Goal: Complete application form: Complete application form

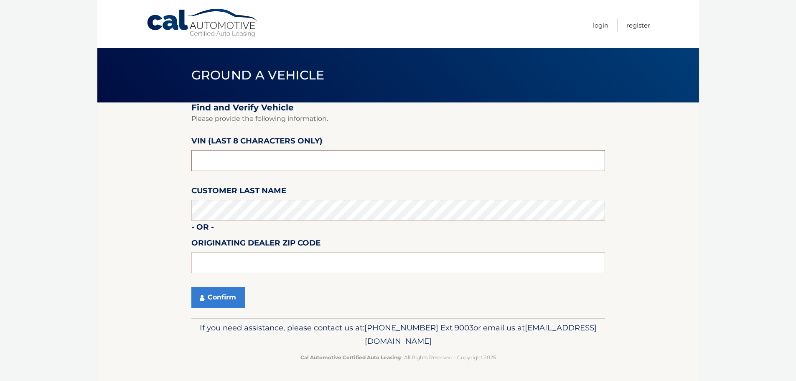
click at [325, 157] on input "text" at bounding box center [398, 160] width 414 height 21
type input "NM064389"
click at [234, 300] on button "Confirm" at bounding box center [217, 297] width 53 height 21
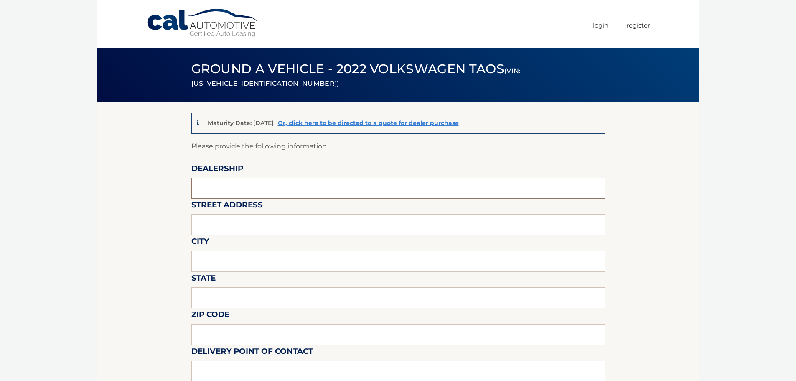
click at [279, 187] on input "text" at bounding box center [398, 188] width 414 height 21
type input "[PERSON_NAME] VOLVO CARS COCONUT CREEK"
type input "[STREET_ADDRESS]"
type input "[GEOGRAPHIC_DATA]"
type input "FL"
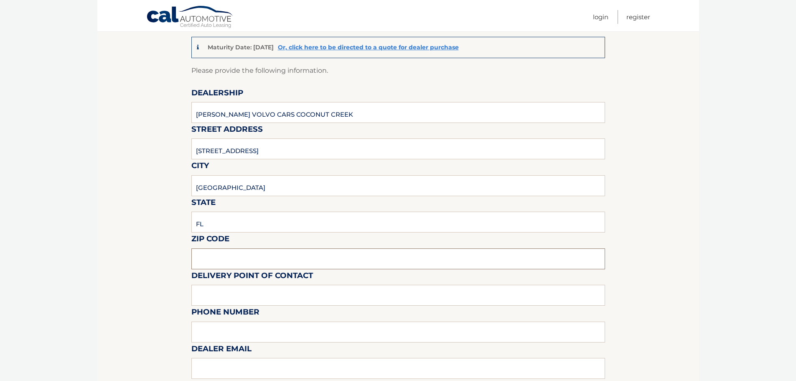
scroll to position [209, 0]
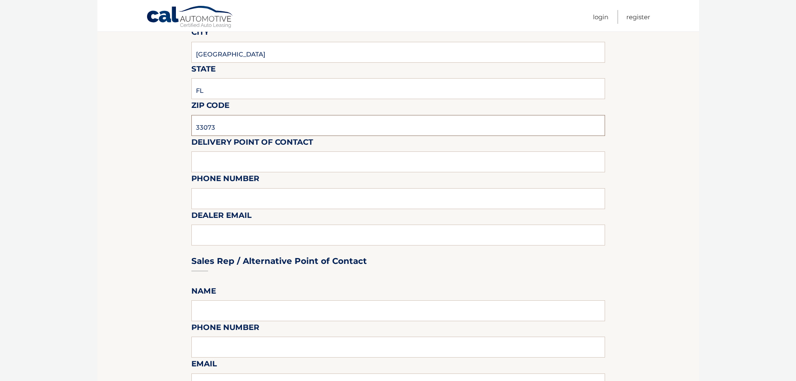
type input "33073"
type input "VOLVO SALES FRONT DESK"
type input "9545903760"
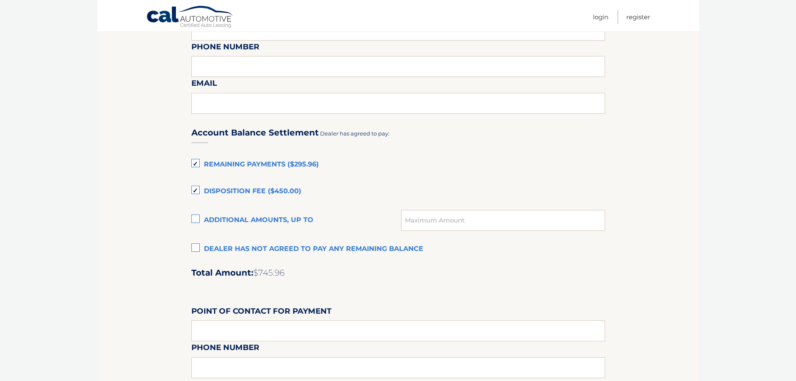
scroll to position [501, 0]
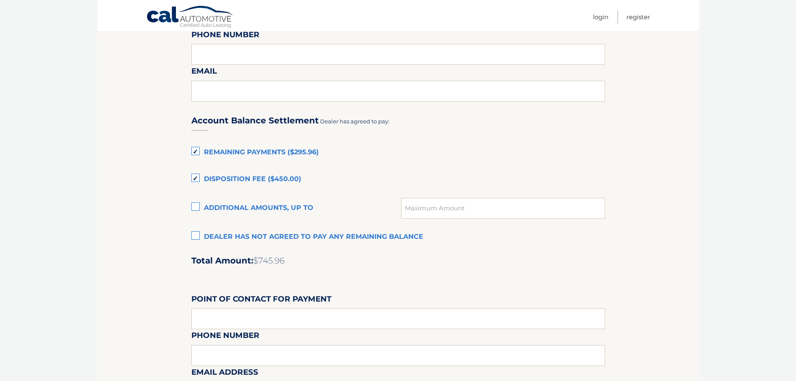
type input "[EMAIL_ADDRESS][DOMAIN_NAME]"
click at [195, 151] on label "Remaining Payments ($295.96)" at bounding box center [398, 152] width 414 height 17
click at [0, 0] on input "Remaining Payments ($295.96)" at bounding box center [0, 0] width 0 height 0
click at [194, 178] on label "Disposition Fee ($450.00)" at bounding box center [398, 179] width 414 height 17
click at [0, 0] on input "Disposition Fee ($450.00)" at bounding box center [0, 0] width 0 height 0
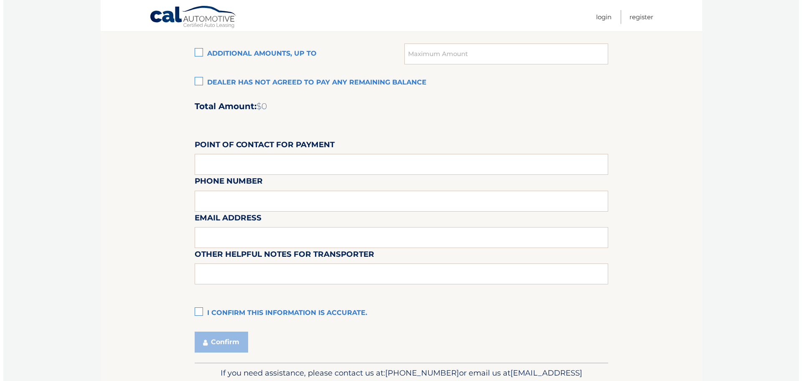
scroll to position [669, 0]
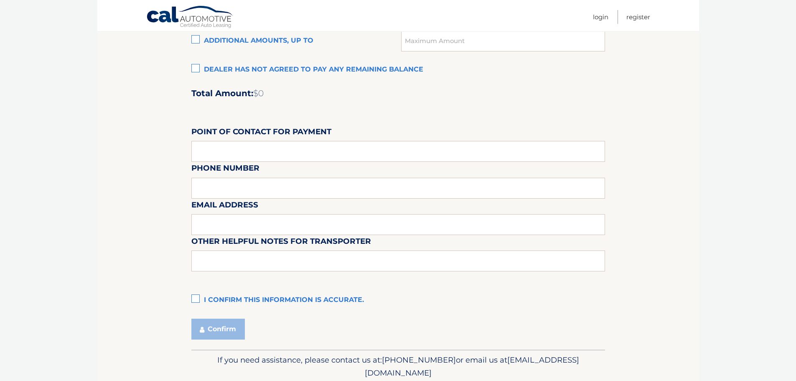
click at [195, 296] on label "I confirm this information is accurate." at bounding box center [398, 300] width 414 height 17
click at [0, 0] on input "I confirm this information is accurate." at bounding box center [0, 0] width 0 height 0
click at [229, 333] on button "Confirm" at bounding box center [217, 328] width 53 height 21
